Goal: Transaction & Acquisition: Download file/media

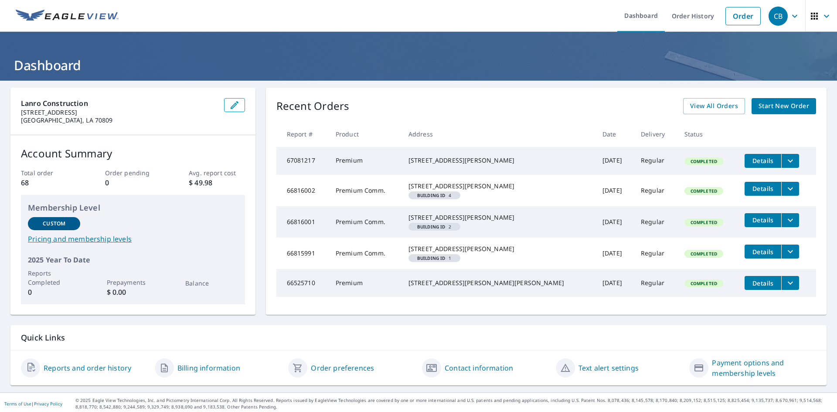
click at [785, 225] on icon "filesDropdownBtn-66816001" at bounding box center [790, 220] width 10 height 10
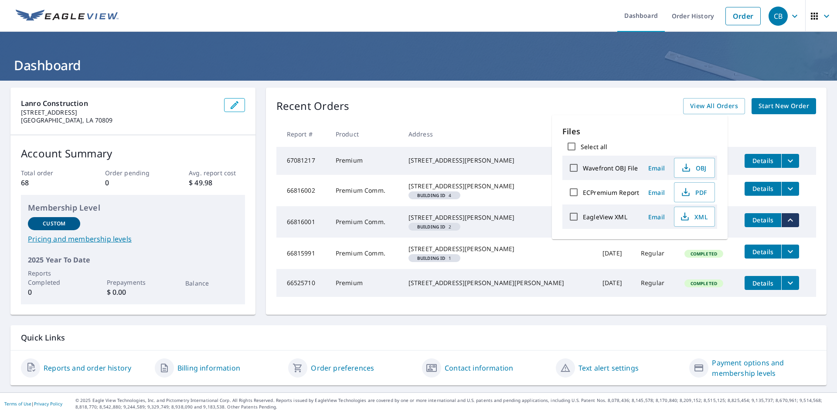
click at [804, 224] on td "Details" at bounding box center [776, 220] width 78 height 28
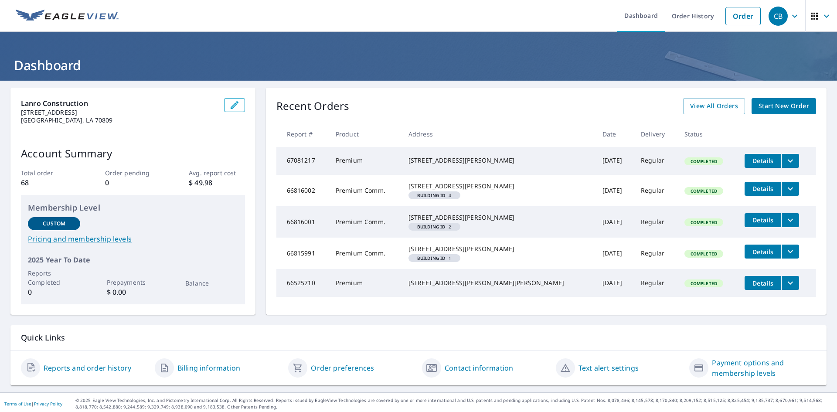
click at [785, 225] on icon "filesDropdownBtn-66816001" at bounding box center [790, 220] width 10 height 10
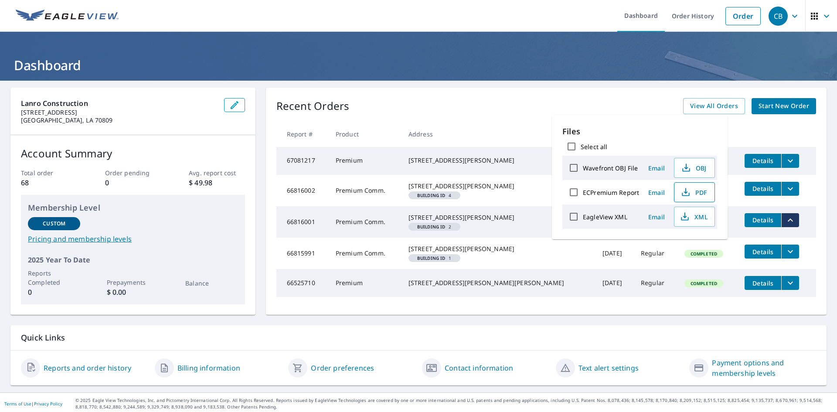
click at [676, 190] on button "PDF" at bounding box center [694, 192] width 41 height 20
click at [612, 112] on div "Recent Orders View All Orders Start New Order" at bounding box center [546, 106] width 540 height 16
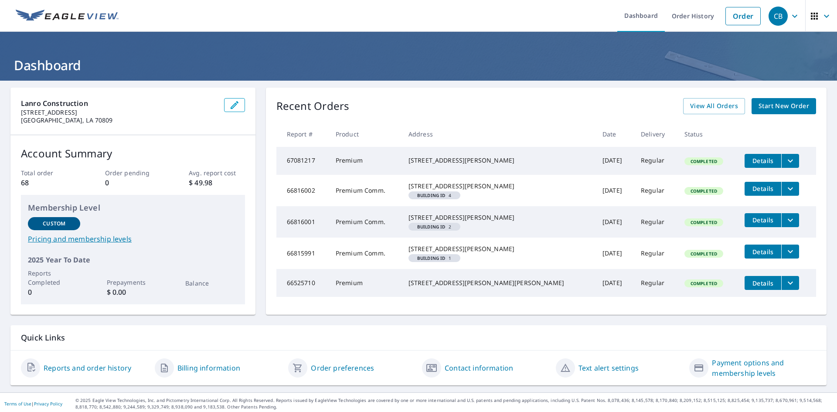
click at [785, 193] on icon "filesDropdownBtn-66816002" at bounding box center [790, 188] width 10 height 10
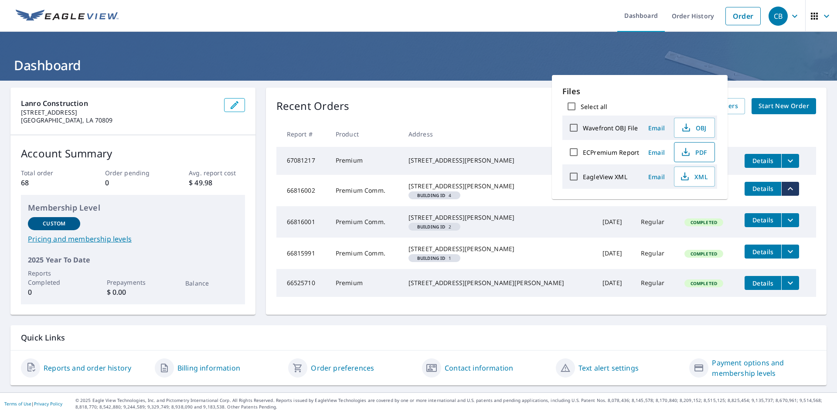
click at [685, 156] on icon "button" at bounding box center [685, 152] width 10 height 10
